Goal: Transaction & Acquisition: Purchase product/service

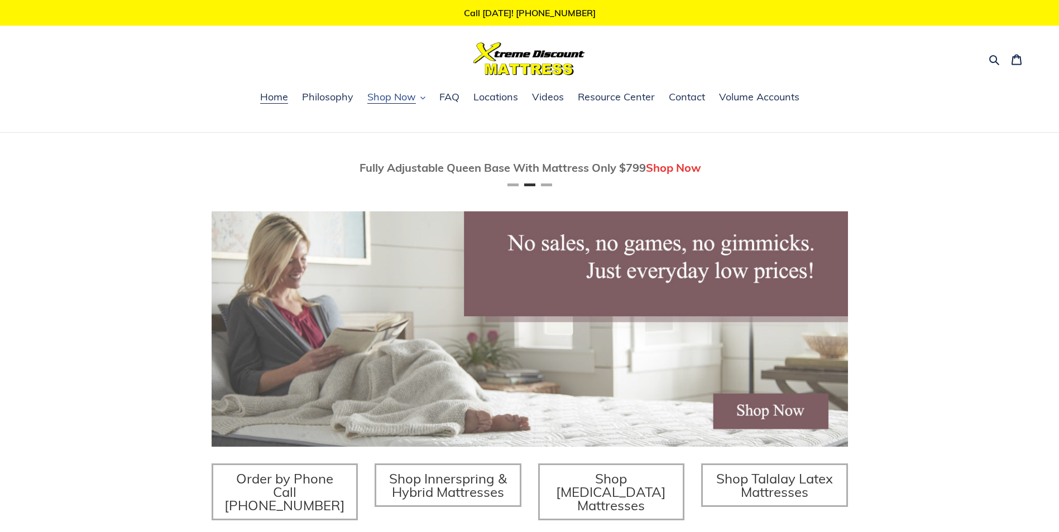
scroll to position [0, 636]
click at [751, 99] on span "Volume Accounts" at bounding box center [759, 96] width 80 height 13
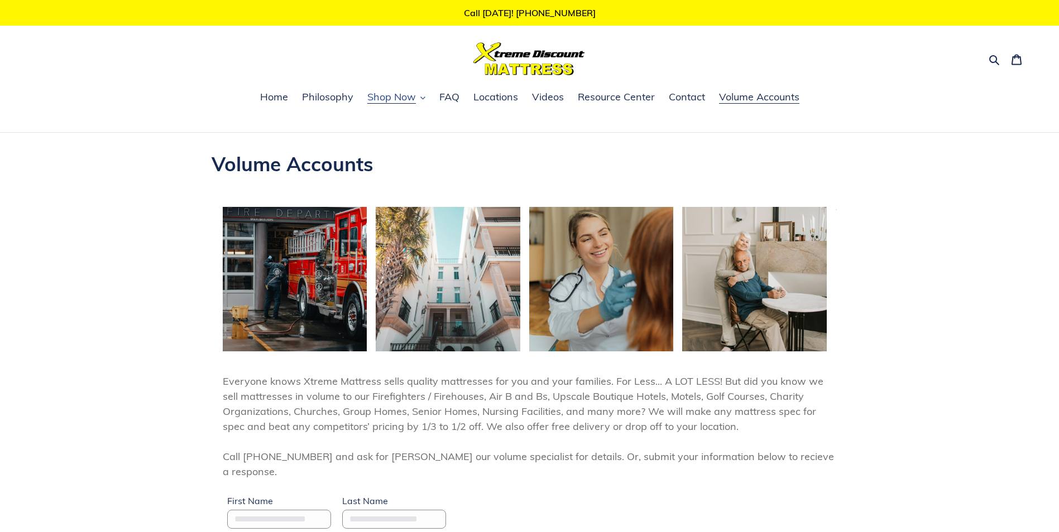
click at [396, 97] on span "Shop Now" at bounding box center [391, 96] width 49 height 13
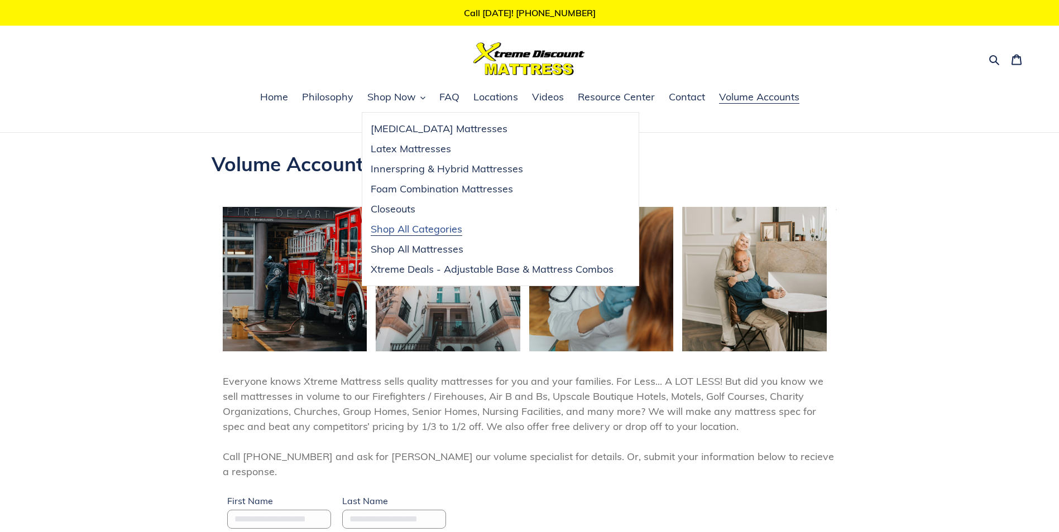
click at [400, 225] on span "Shop All Categories" at bounding box center [417, 229] width 92 height 13
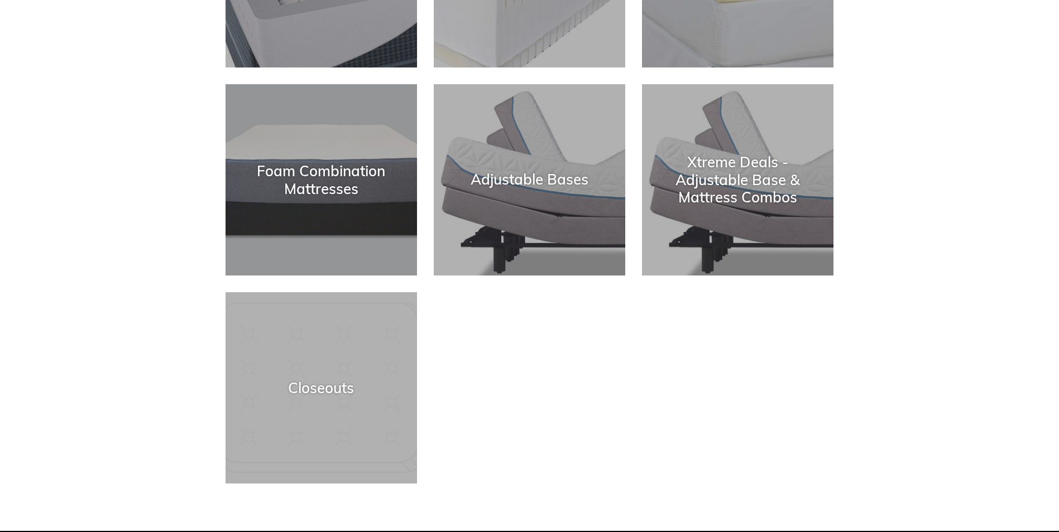
scroll to position [112, 0]
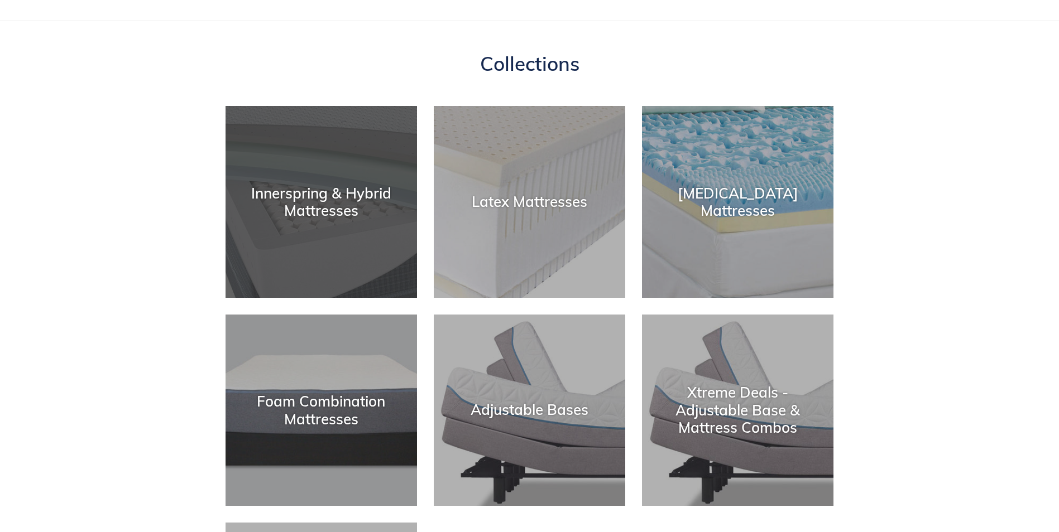
click at [318, 298] on div "Innerspring & Hybrid Mattresses" at bounding box center [320, 298] width 191 height 0
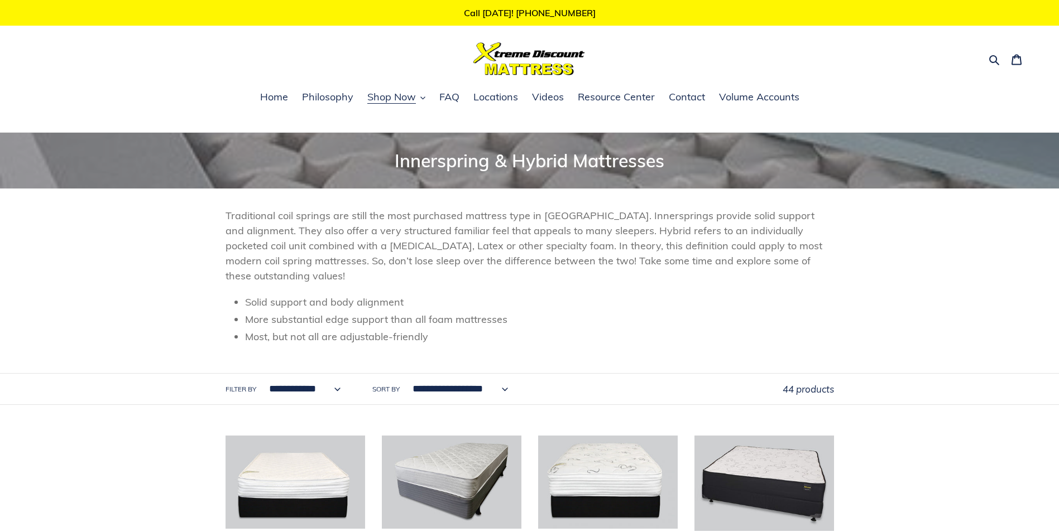
scroll to position [279, 0]
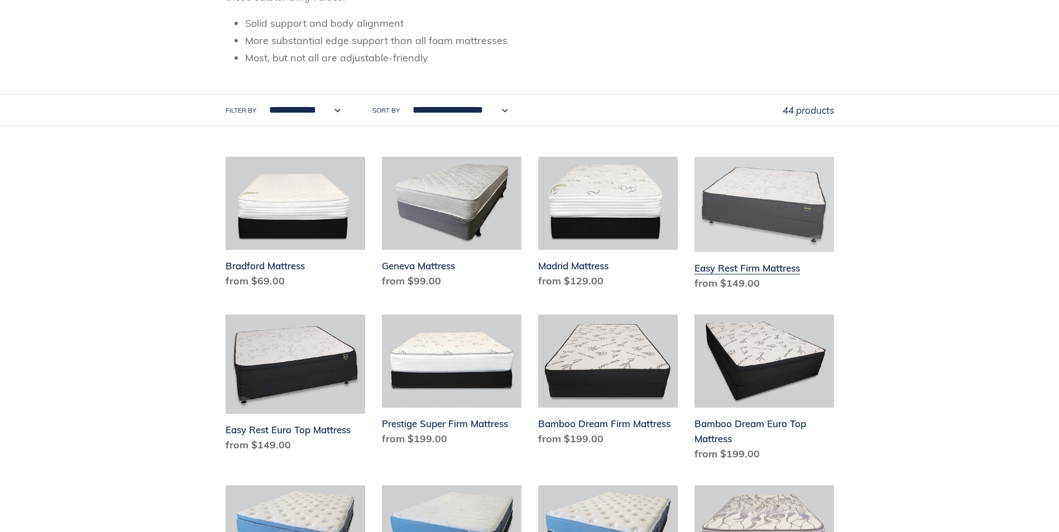
drag, startPoint x: 745, startPoint y: 221, endPoint x: 752, endPoint y: 223, distance: 6.9
click at [745, 221] on link "Easy Rest Firm Mattress" at bounding box center [764, 226] width 140 height 138
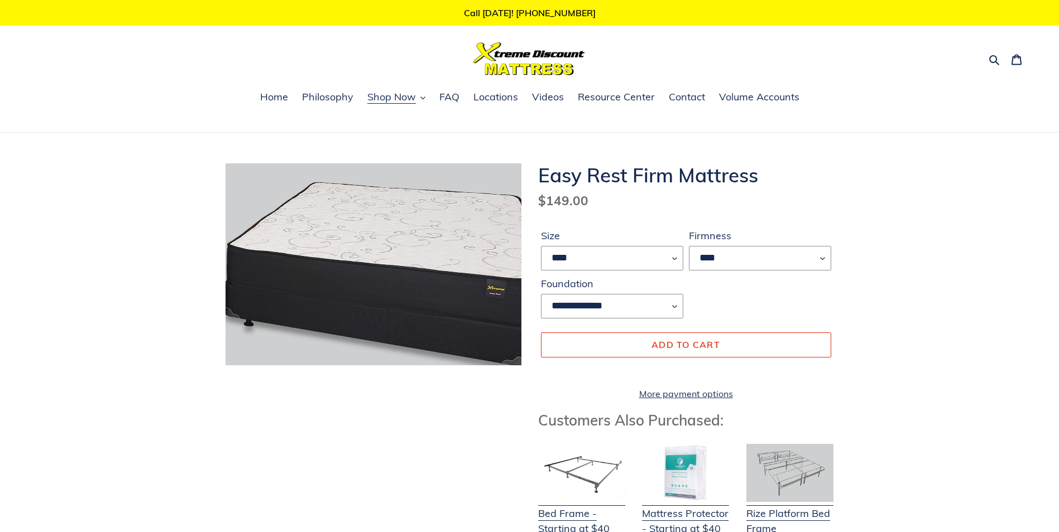
click at [318, 201] on img at bounding box center [384, 278] width 359 height 245
